Goal: Transaction & Acquisition: Purchase product/service

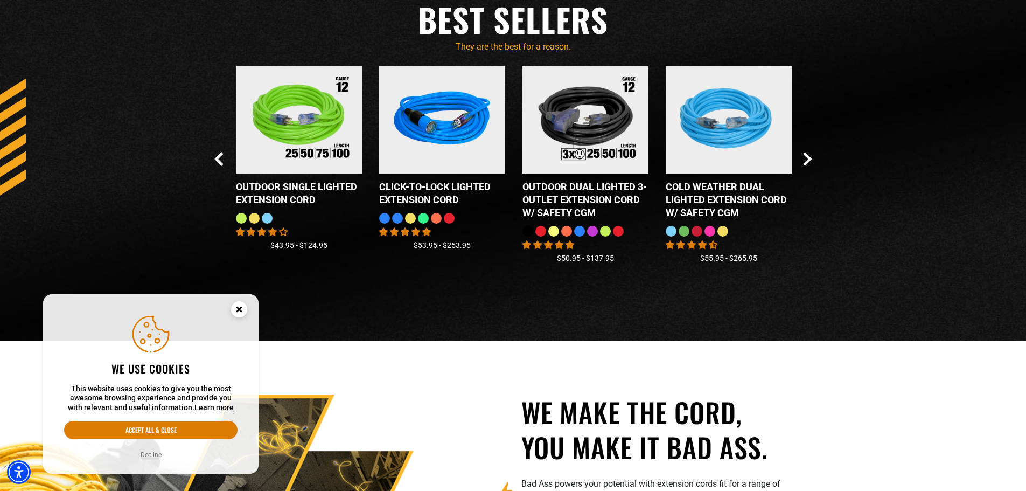
scroll to position [1024, 0]
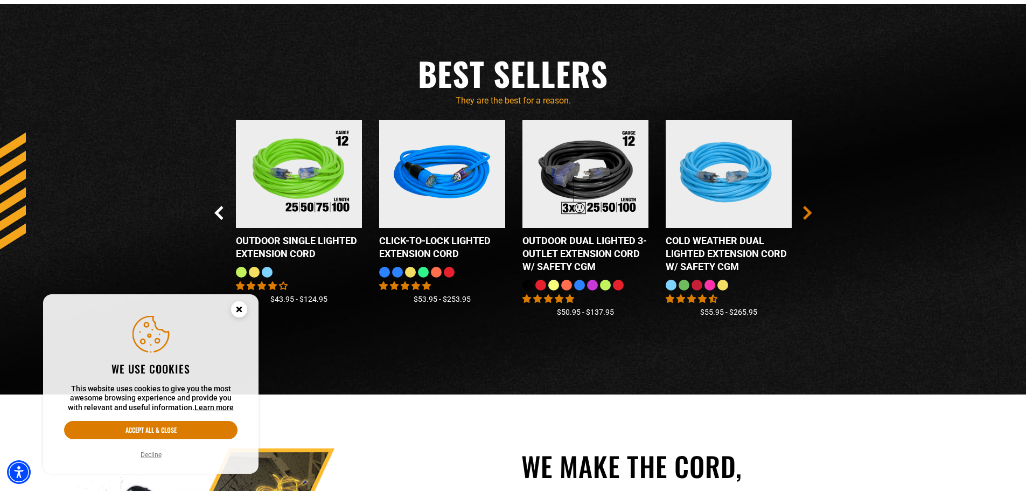
click at [805, 212] on icon "Next Slide" at bounding box center [807, 213] width 9 height 14
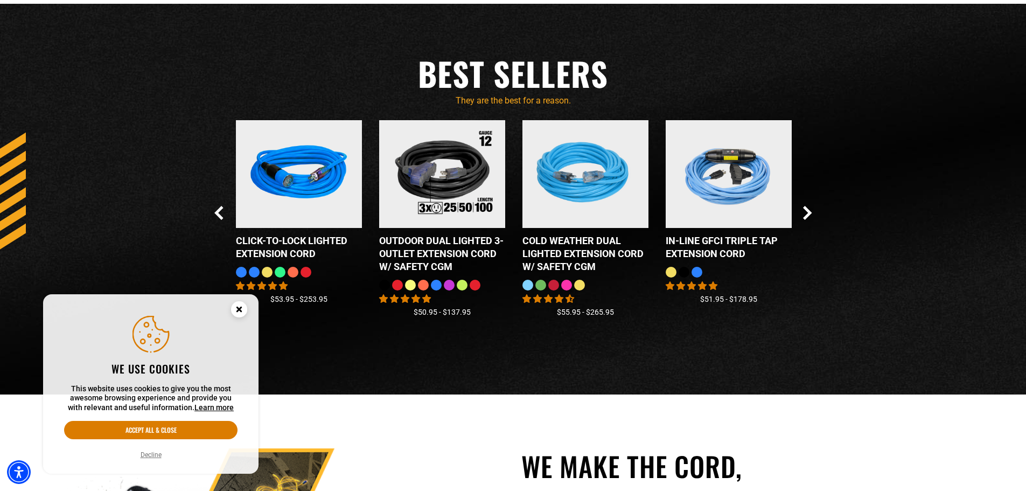
scroll to position [754, 0]
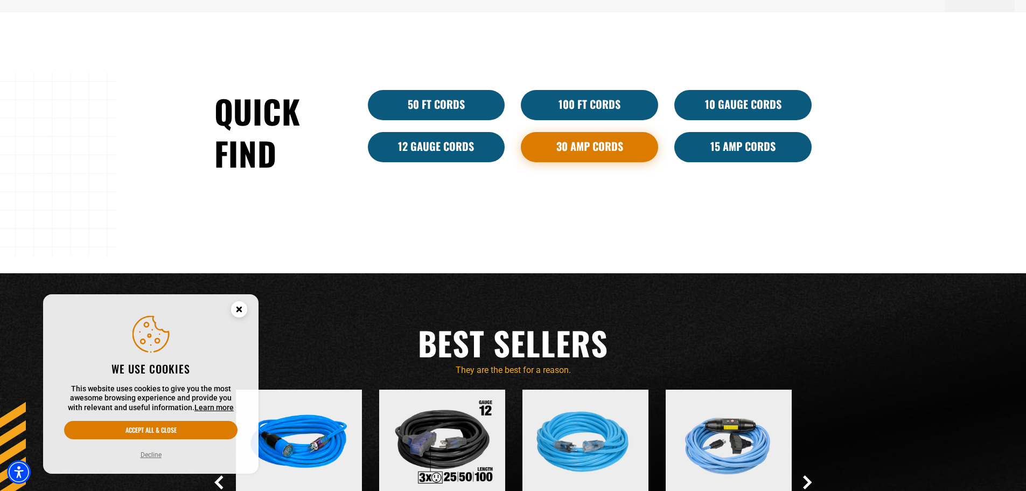
click at [586, 150] on link "30 Amp Cords" at bounding box center [589, 147] width 137 height 30
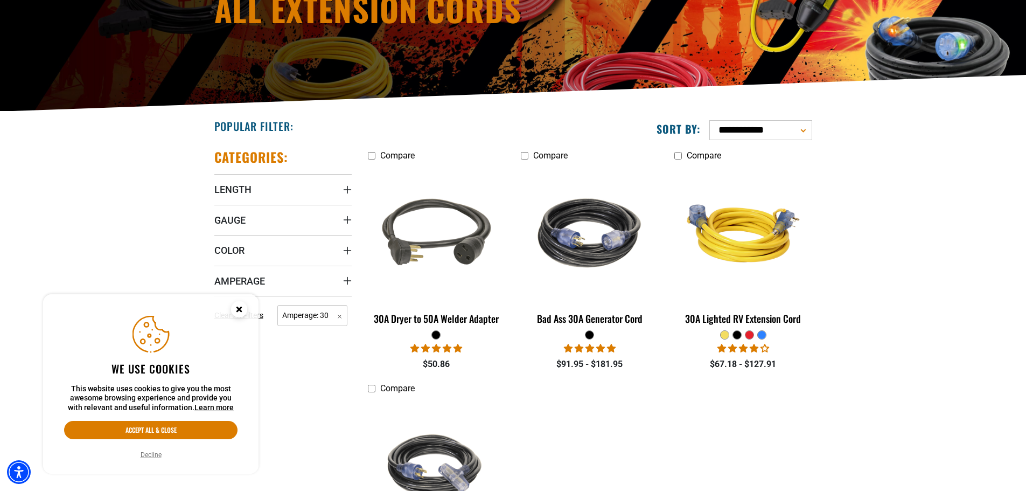
scroll to position [377, 0]
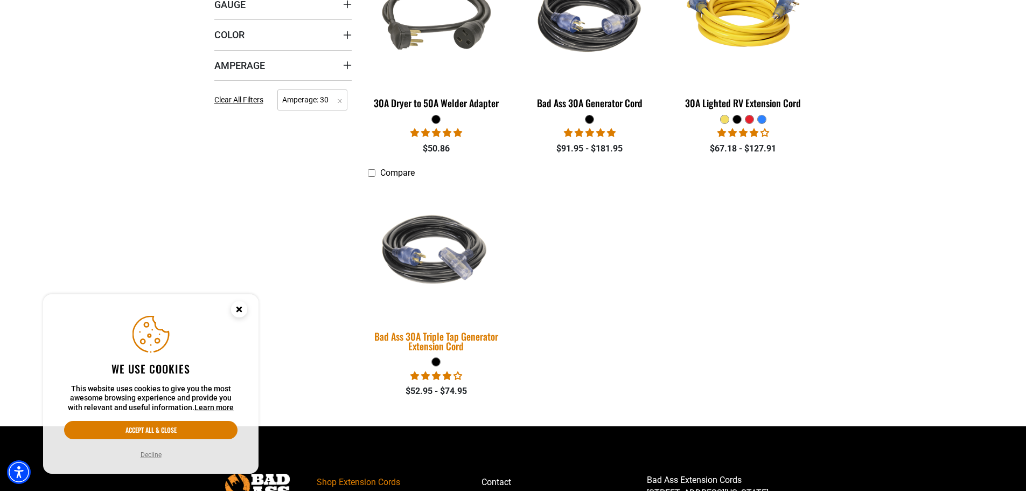
click at [427, 262] on img at bounding box center [436, 251] width 151 height 138
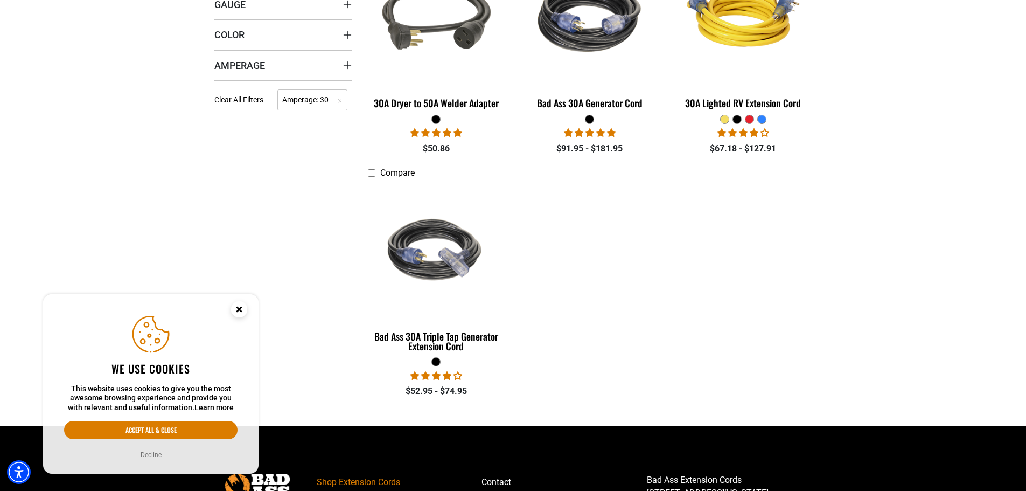
scroll to position [269, 0]
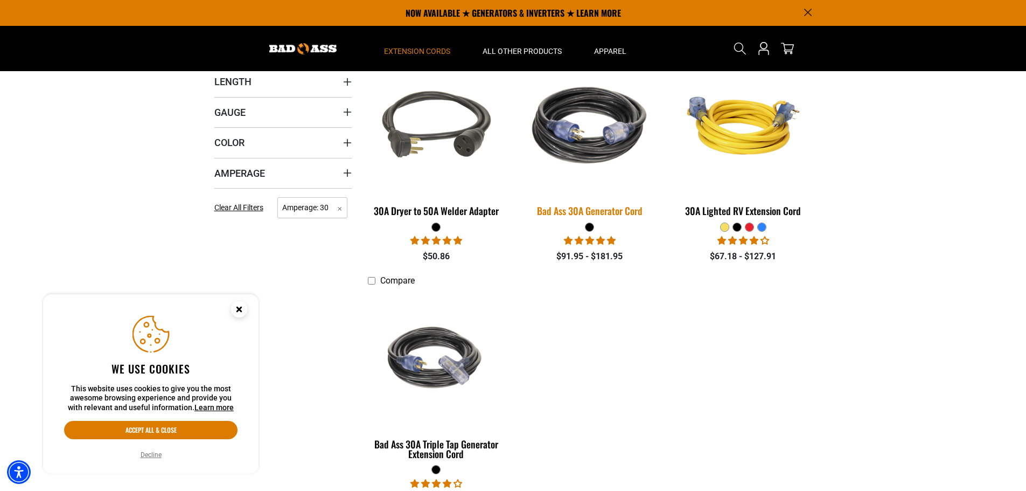
click at [597, 158] on img at bounding box center [590, 126] width 151 height 138
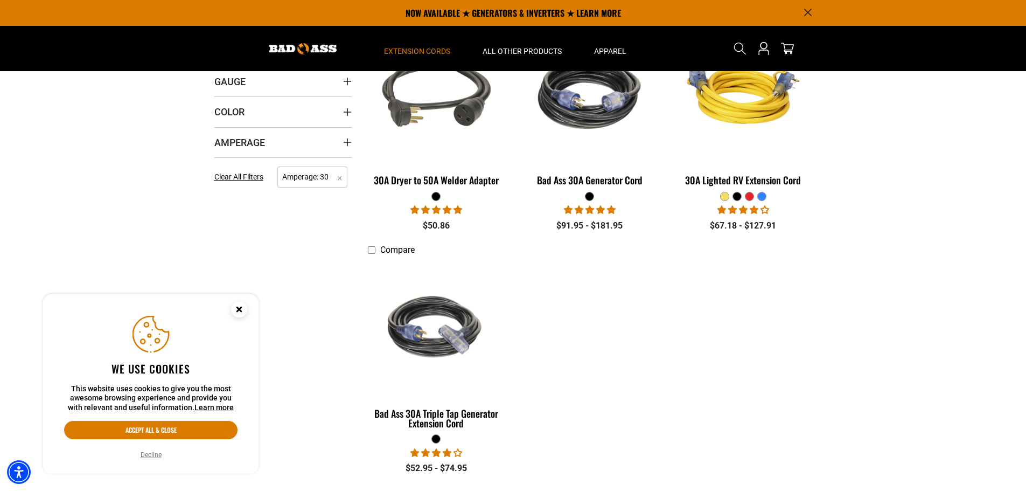
scroll to position [85, 0]
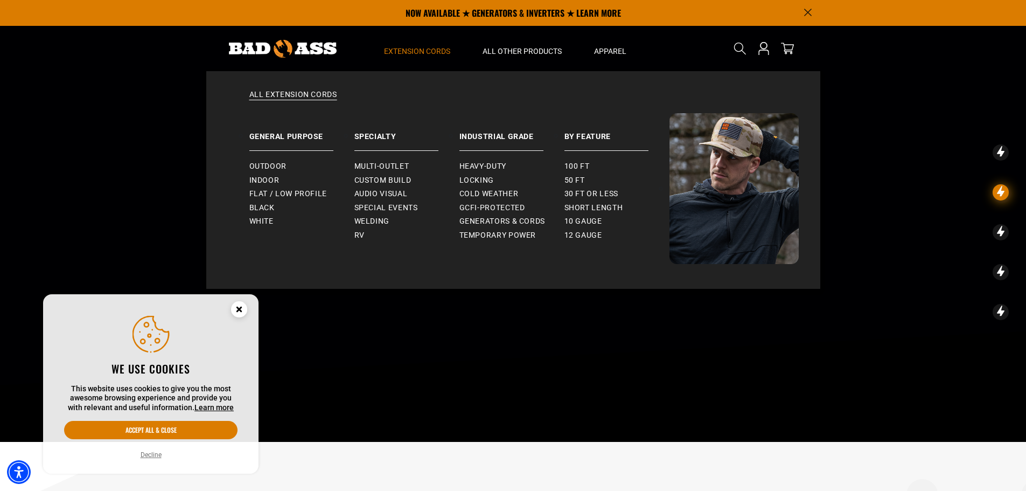
click at [418, 48] on span "Extension Cords" at bounding box center [417, 51] width 66 height 10
click at [502, 219] on span "Generators & Cords" at bounding box center [503, 222] width 86 height 10
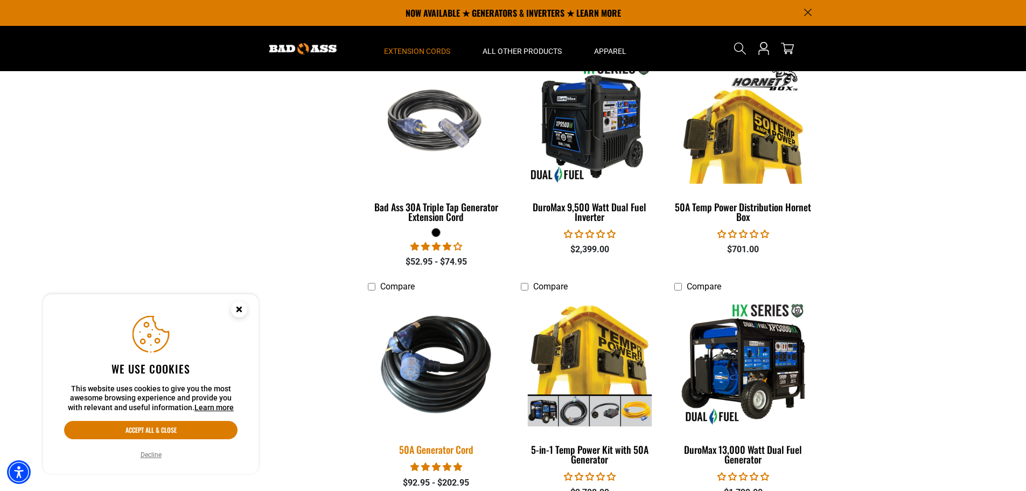
scroll to position [1509, 0]
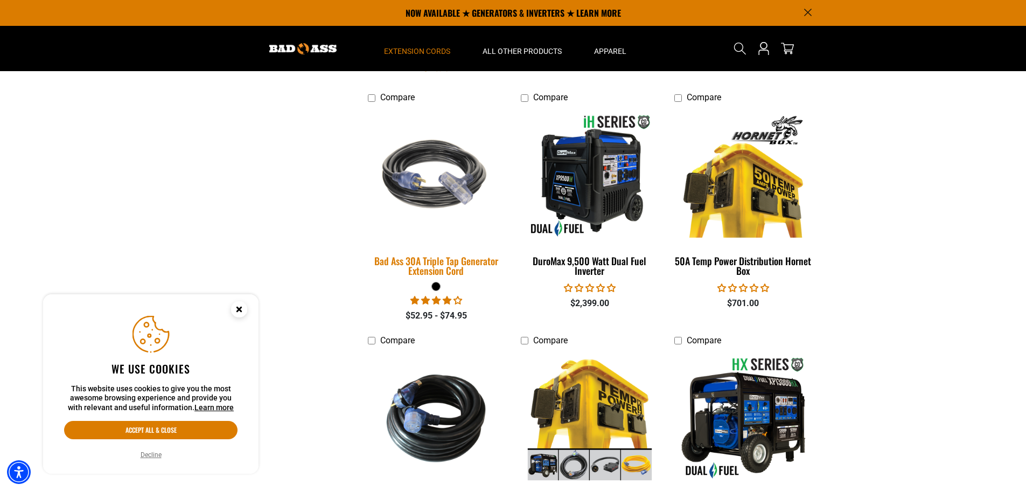
click at [440, 184] on img at bounding box center [436, 176] width 151 height 138
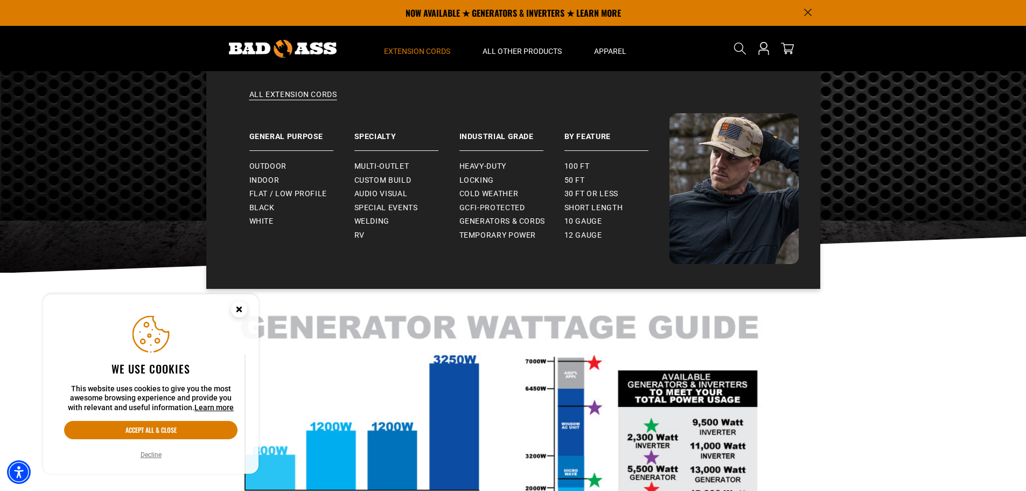
click at [428, 44] on summary "Extension Cords" at bounding box center [417, 48] width 99 height 45
click at [426, 47] on span "Extension Cords" at bounding box center [417, 51] width 66 height 10
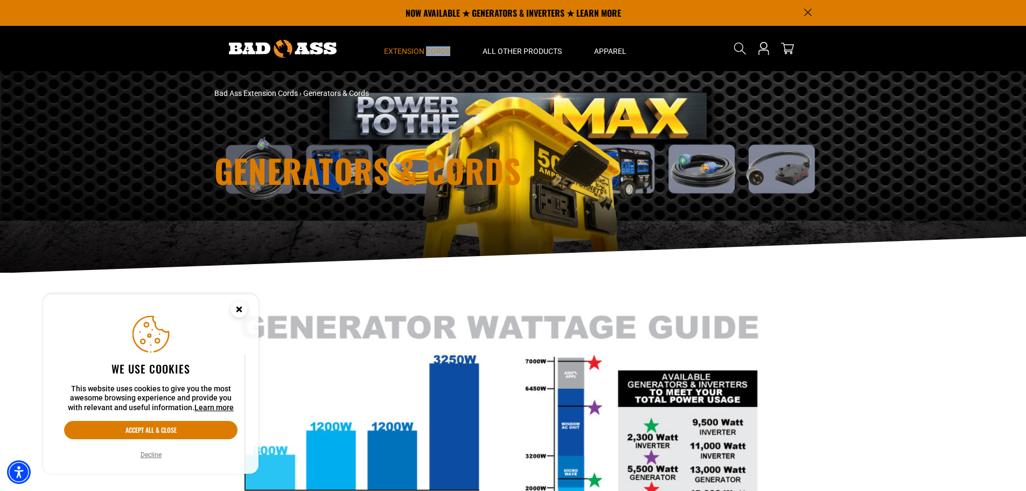
click at [426, 47] on span "Extension Cords" at bounding box center [417, 51] width 66 height 10
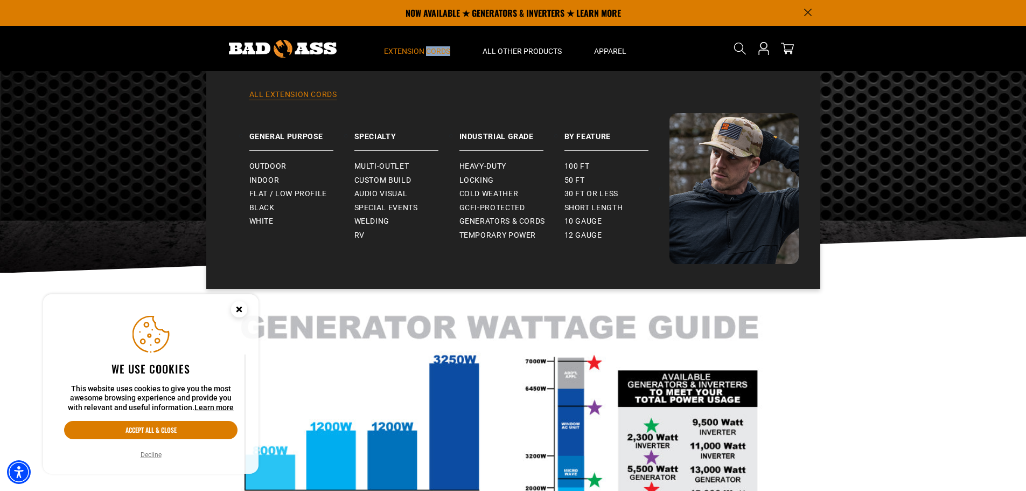
click at [317, 94] on link "All Extension Cords" at bounding box center [513, 101] width 571 height 24
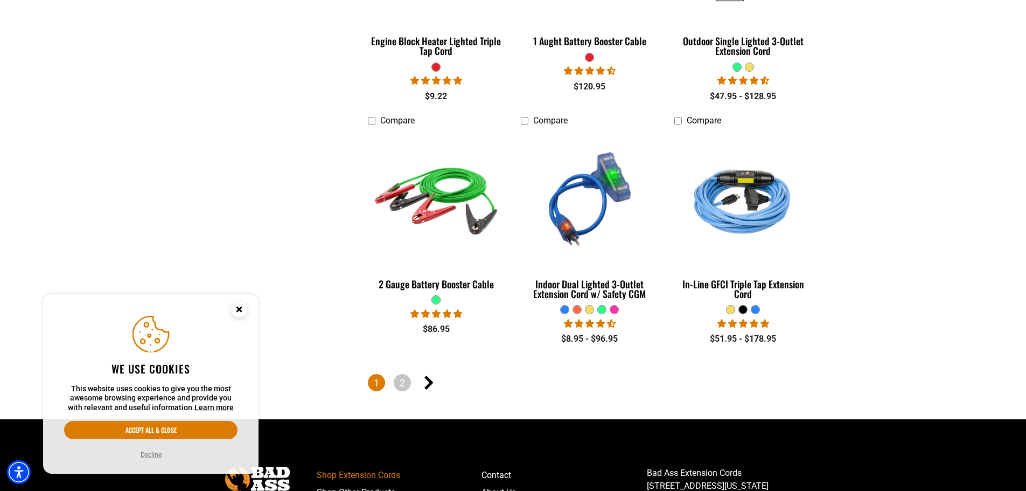
scroll to position [2605, 0]
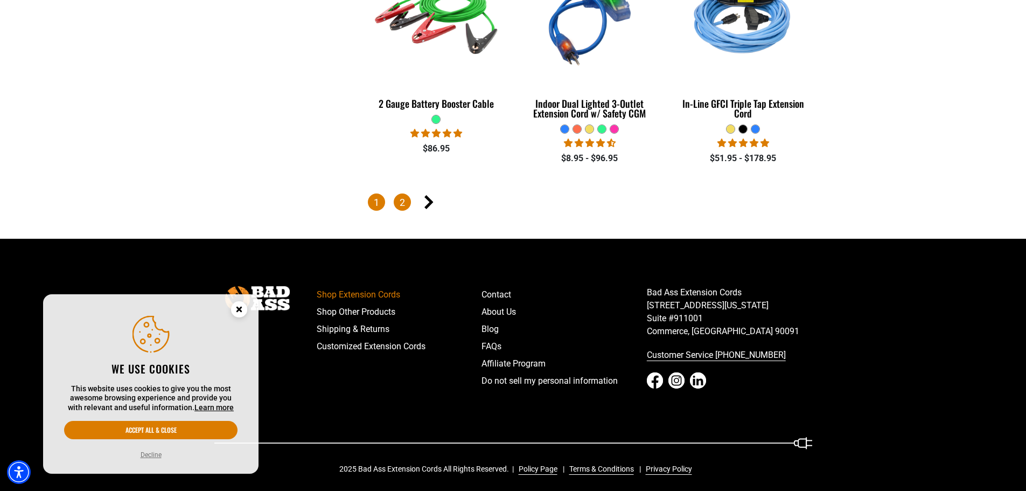
click at [406, 198] on link "2" at bounding box center [402, 201] width 17 height 17
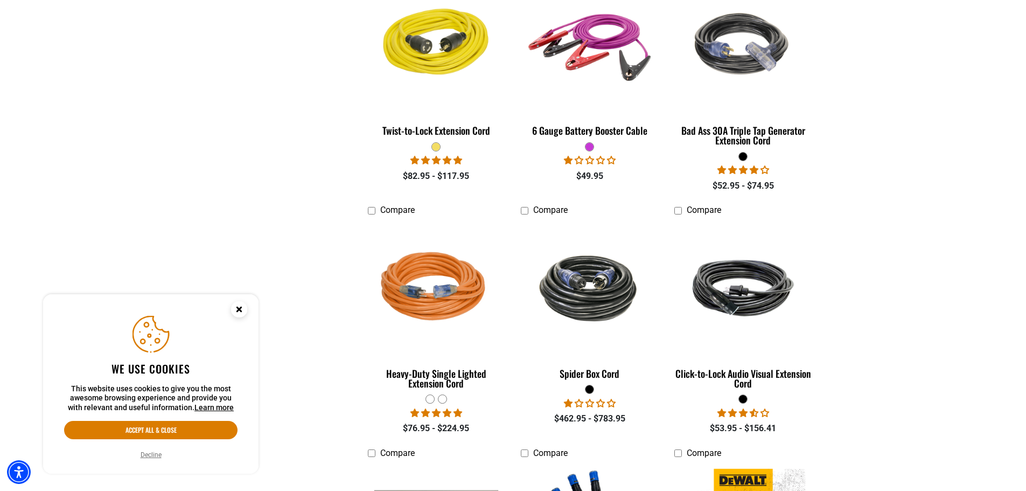
scroll to position [970, 0]
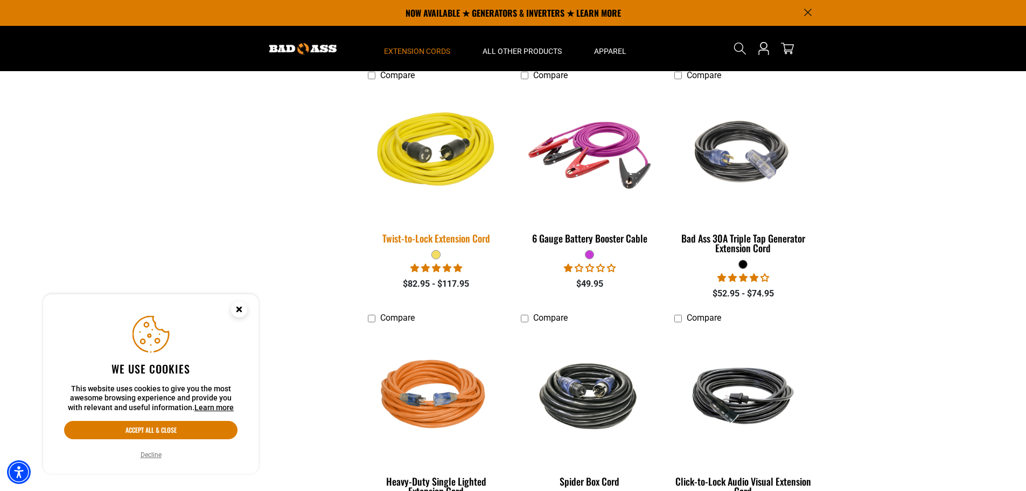
click at [451, 172] on img at bounding box center [436, 153] width 151 height 138
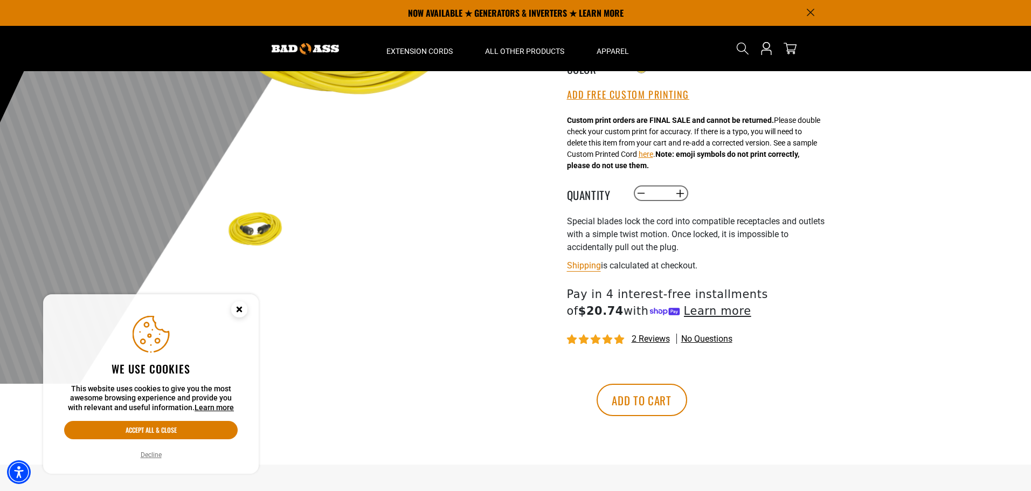
scroll to position [54, 0]
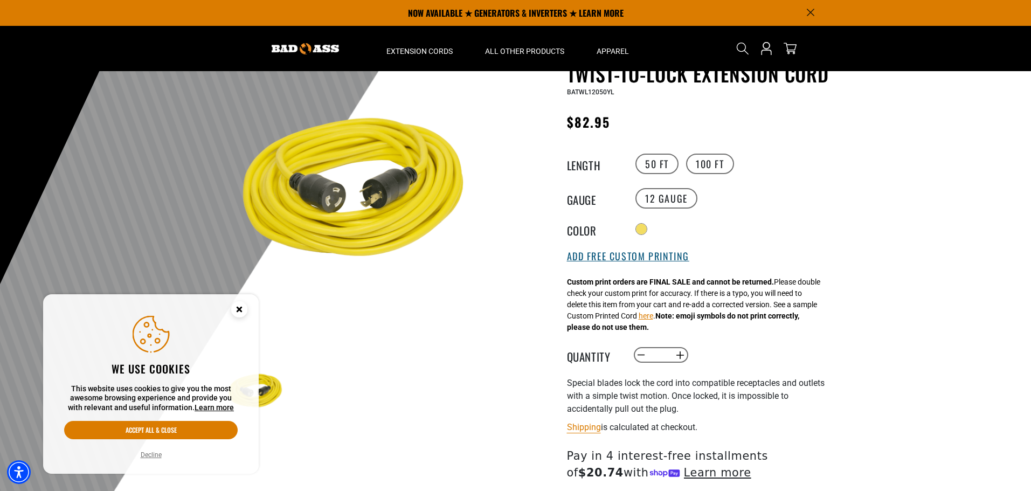
click at [611, 256] on button "Add Free Custom Printing" at bounding box center [628, 257] width 122 height 12
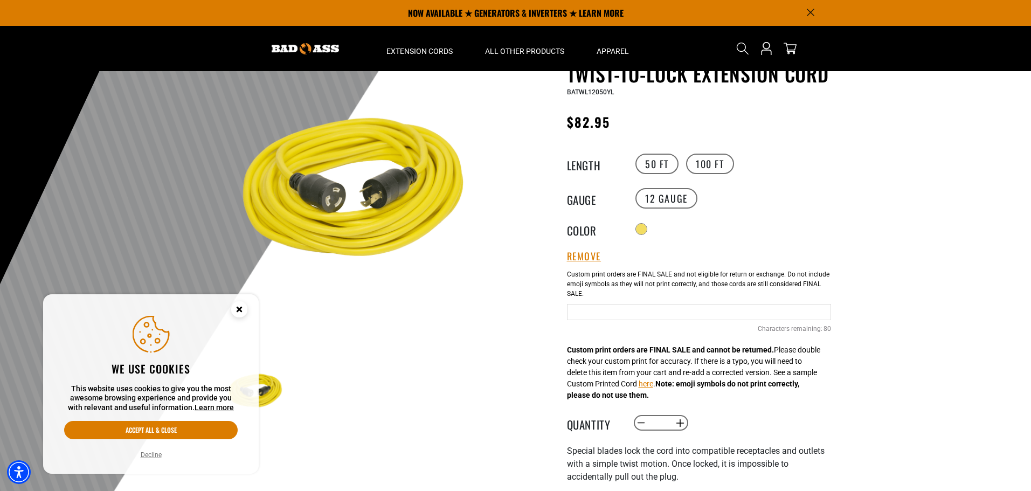
click at [587, 309] on input "Text field" at bounding box center [699, 312] width 264 height 16
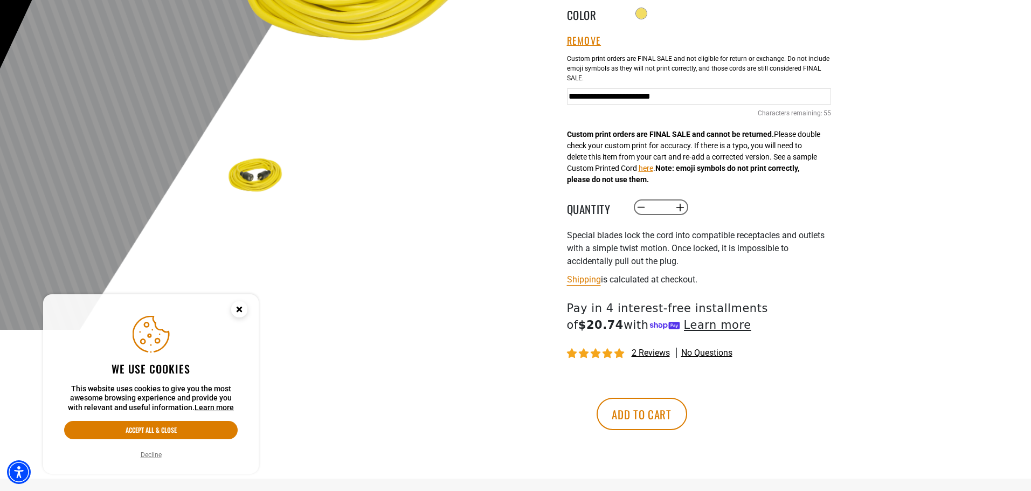
scroll to position [323, 0]
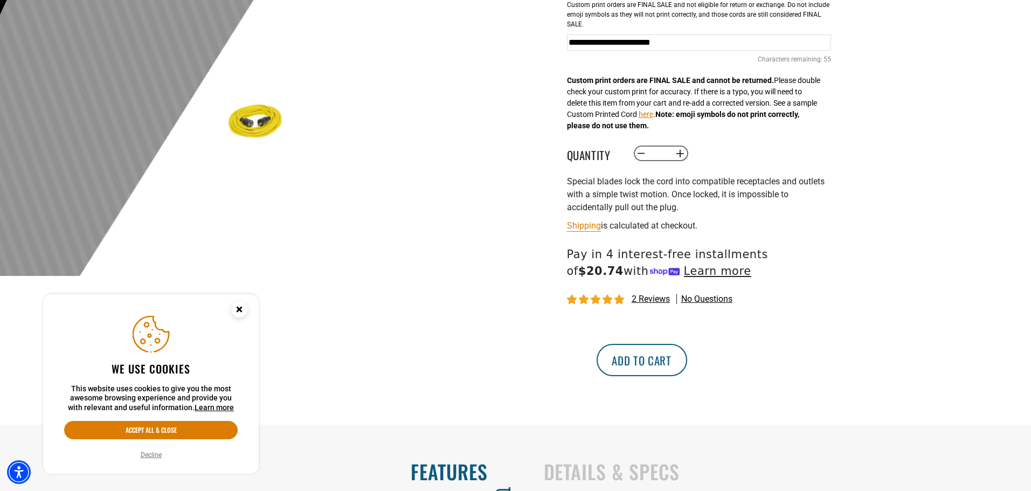
type input "**********"
click at [687, 360] on button "Add to cart" at bounding box center [641, 360] width 91 height 32
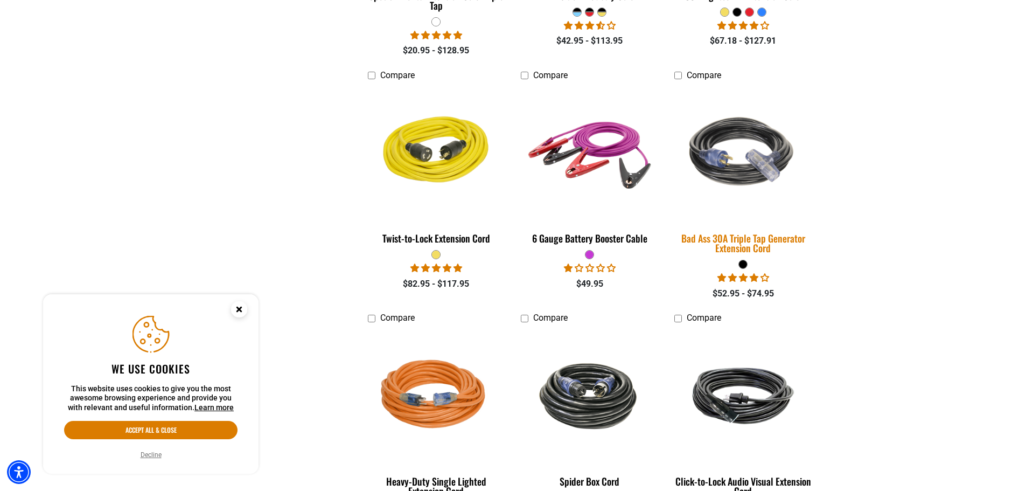
click at [737, 176] on img at bounding box center [743, 153] width 151 height 138
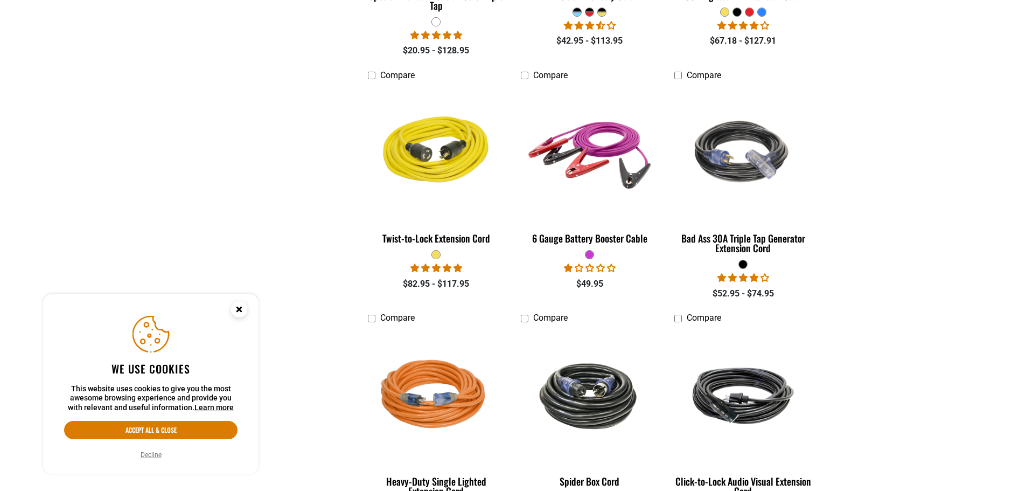
scroll to position [1078, 0]
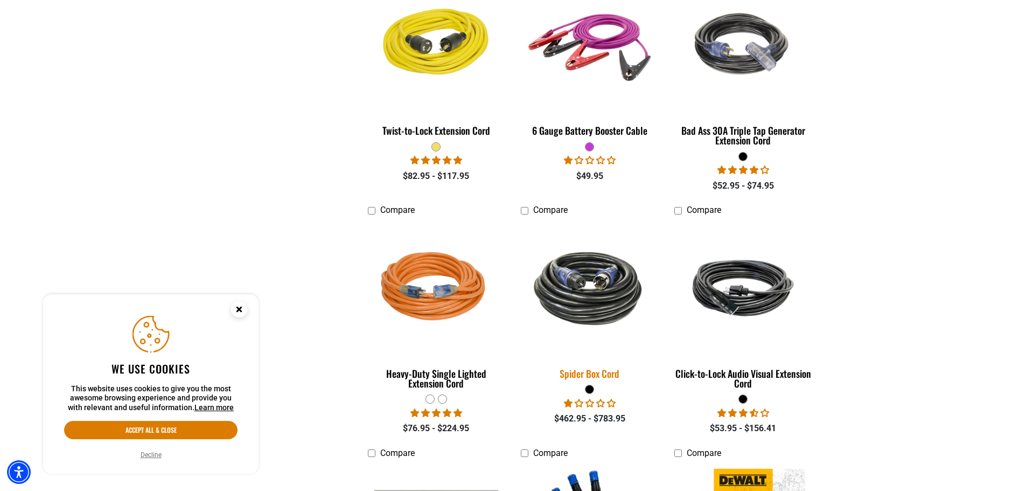
click at [587, 290] on img at bounding box center [590, 288] width 151 height 92
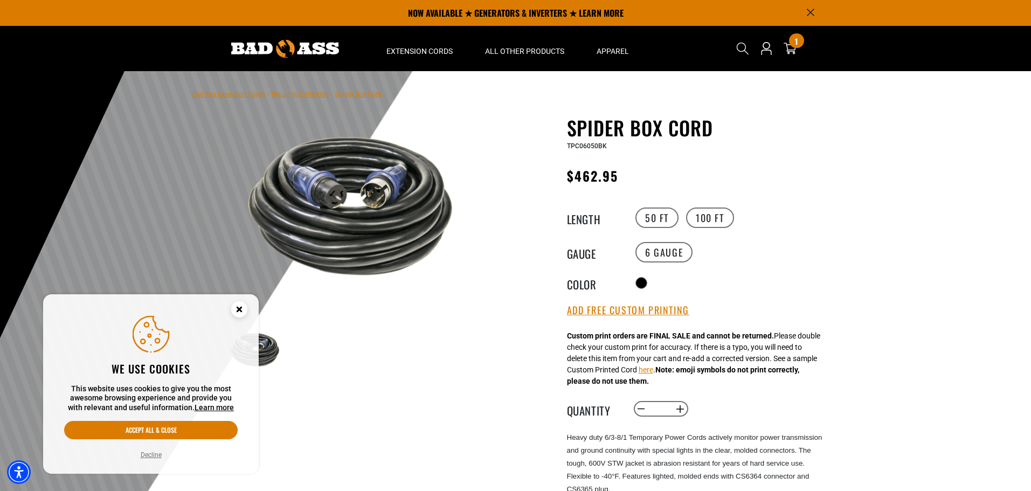
click at [399, 200] on img at bounding box center [354, 205] width 260 height 173
click at [244, 308] on circle "Close this option" at bounding box center [239, 309] width 16 height 16
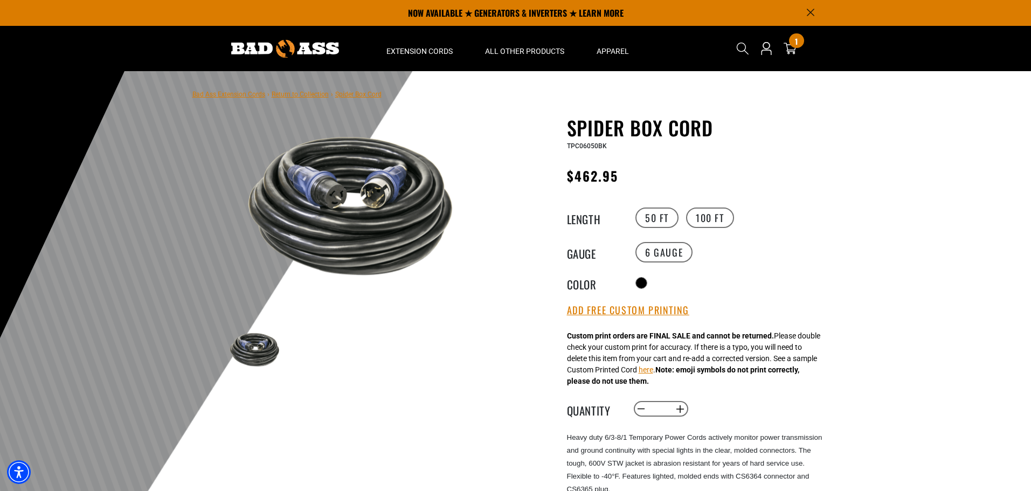
click at [388, 210] on img at bounding box center [354, 205] width 260 height 173
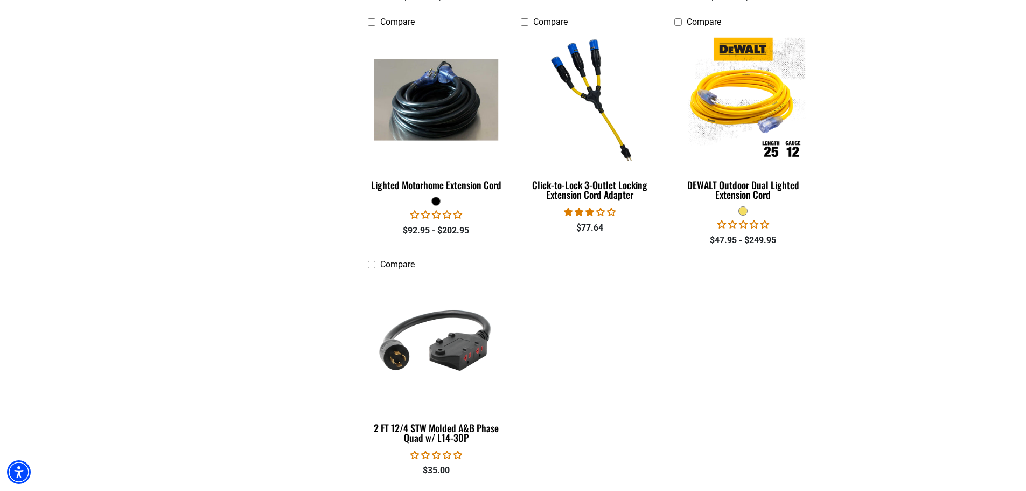
scroll to position [1670, 0]
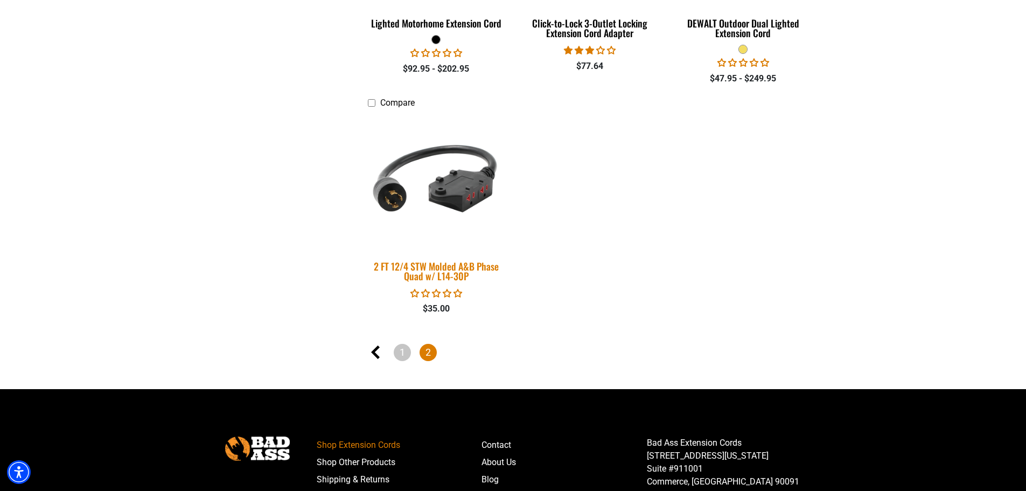
click at [425, 255] on link "2 FT 12/4 STW Molded A&B Phase Quad w/ L14-30P" at bounding box center [436, 201] width 137 height 174
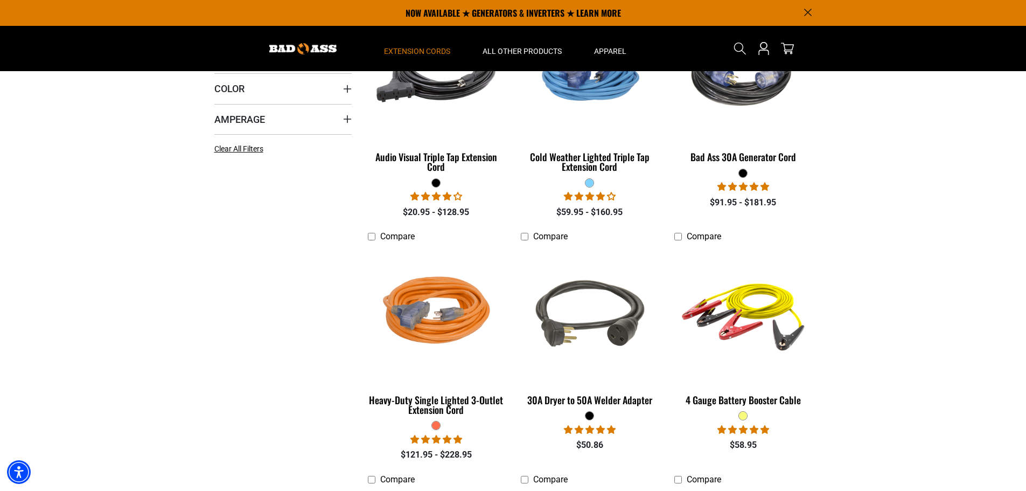
scroll to position [162, 0]
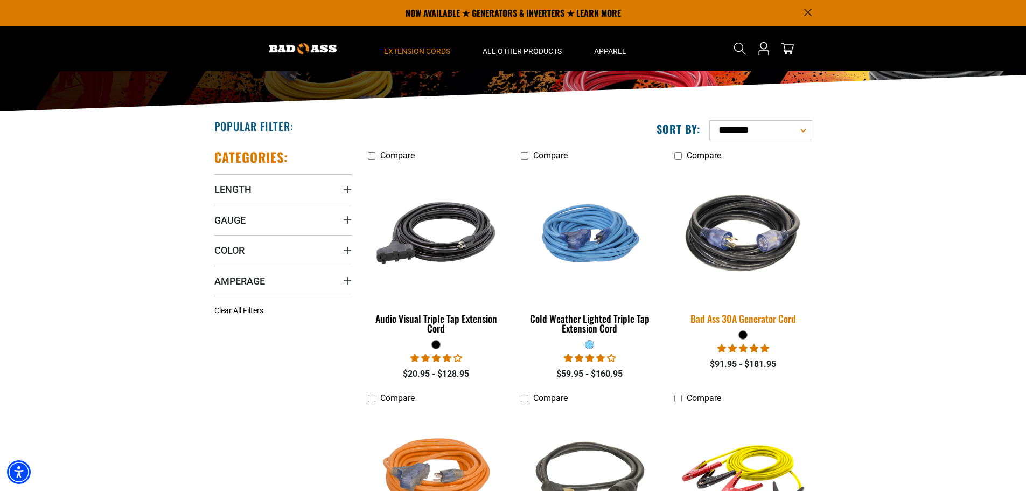
click at [754, 255] on img at bounding box center [743, 233] width 151 height 138
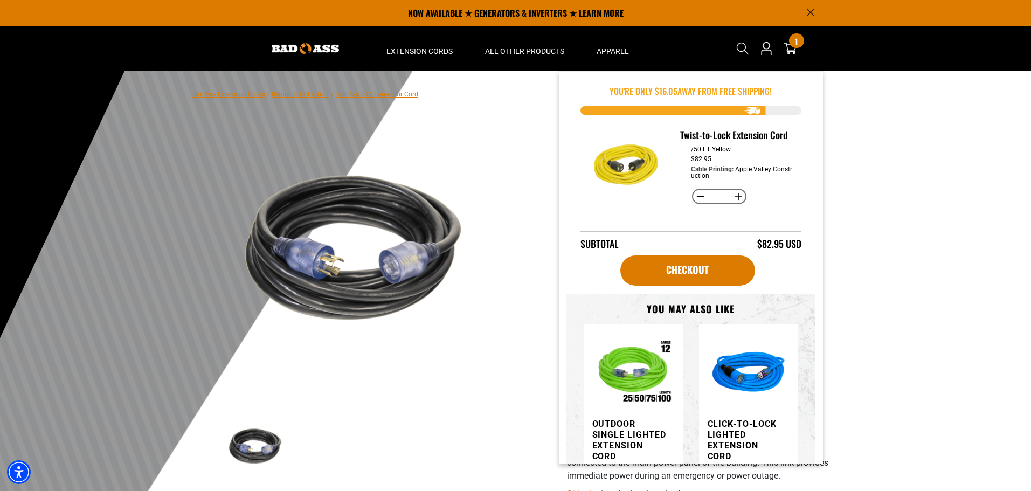
click at [457, 403] on section "1 of 1 Previous Next Previous Next" at bounding box center [354, 297] width 264 height 363
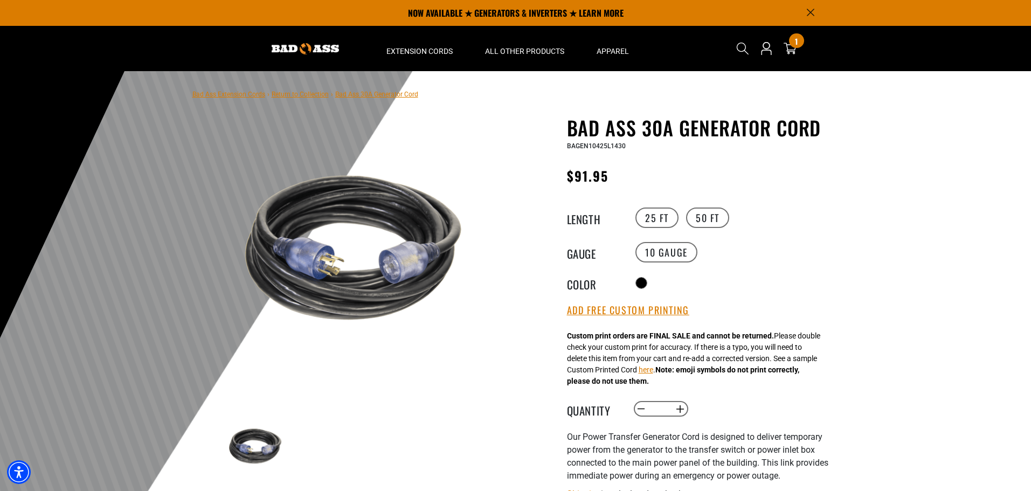
scroll to position [162, 0]
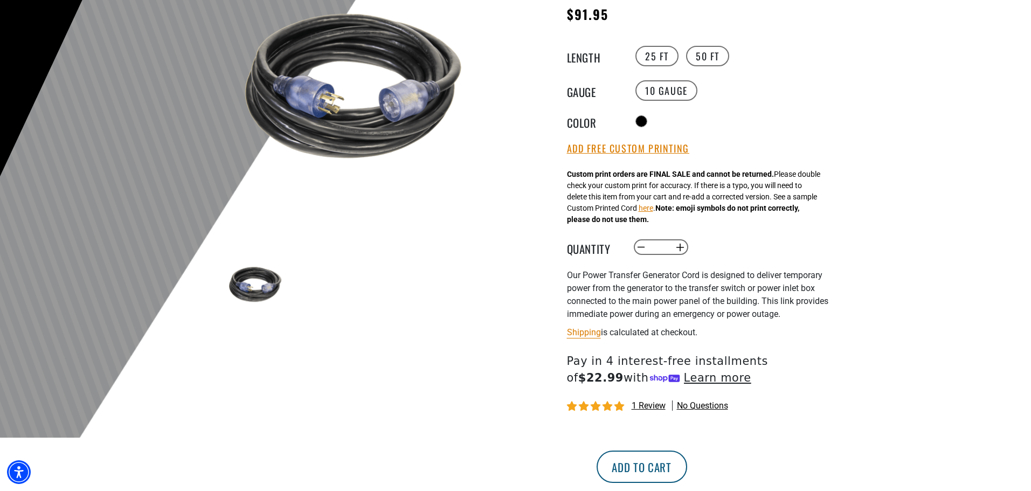
click at [687, 472] on button "Add to cart" at bounding box center [641, 466] width 91 height 32
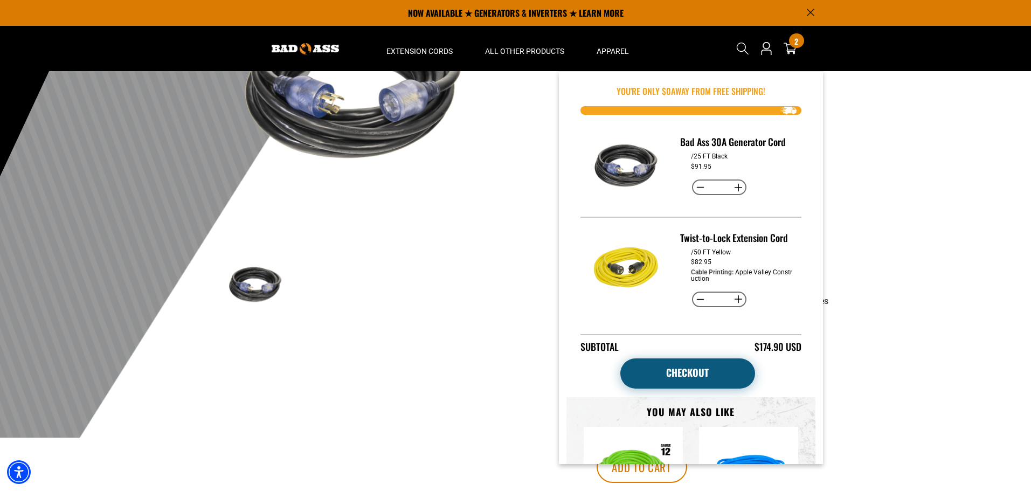
click at [693, 388] on link "Checkout" at bounding box center [687, 373] width 135 height 30
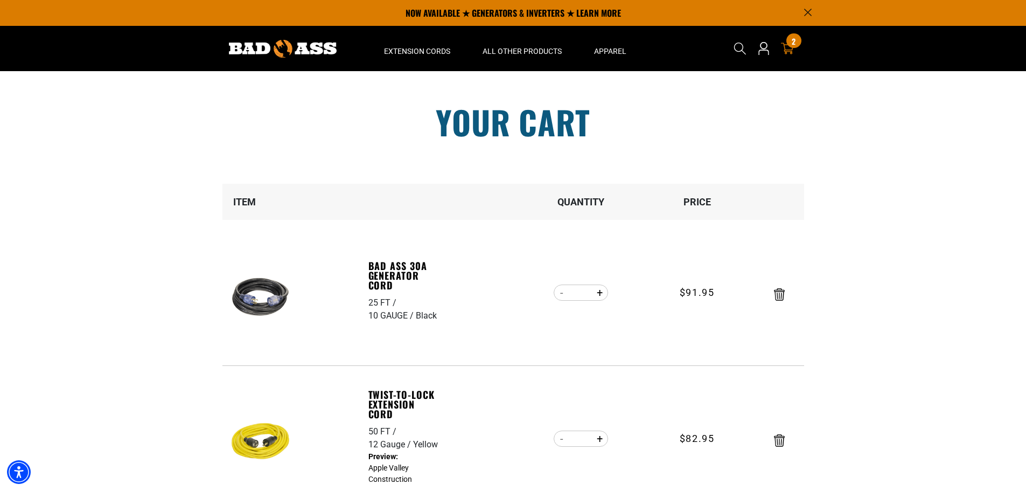
scroll to position [216, 0]
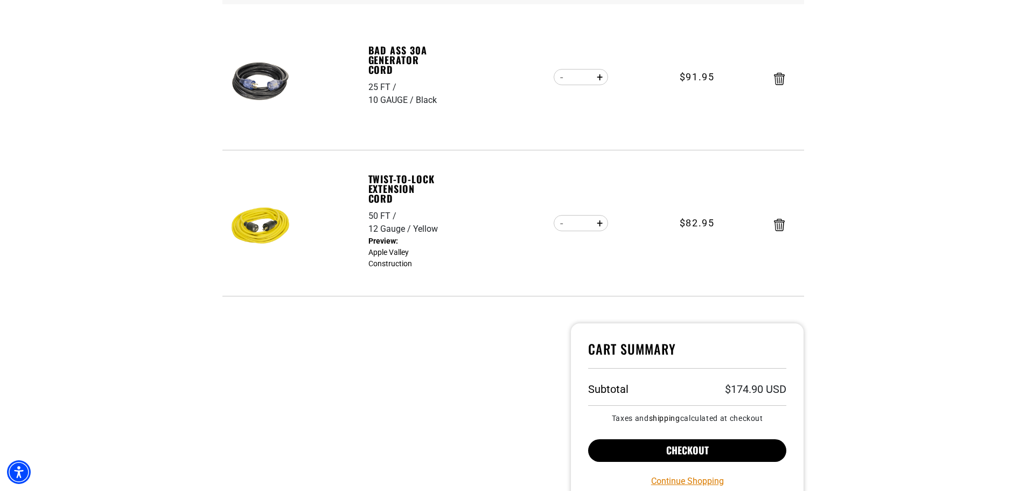
click at [736, 455] on button "Checkout" at bounding box center [687, 450] width 199 height 23
